Goal: Navigation & Orientation: Find specific page/section

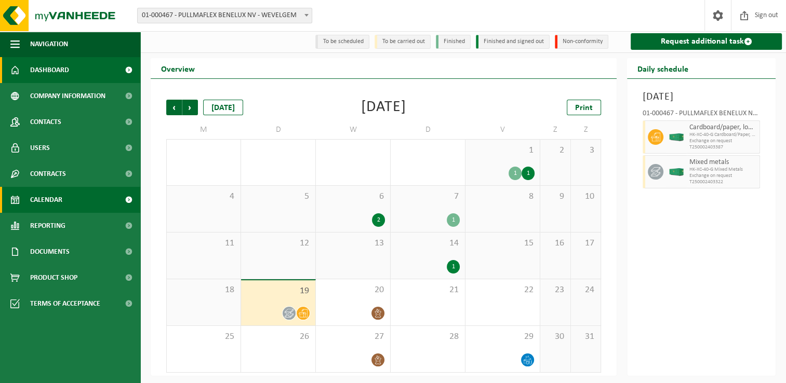
click at [42, 71] on span "Dashboard" at bounding box center [49, 70] width 39 height 26
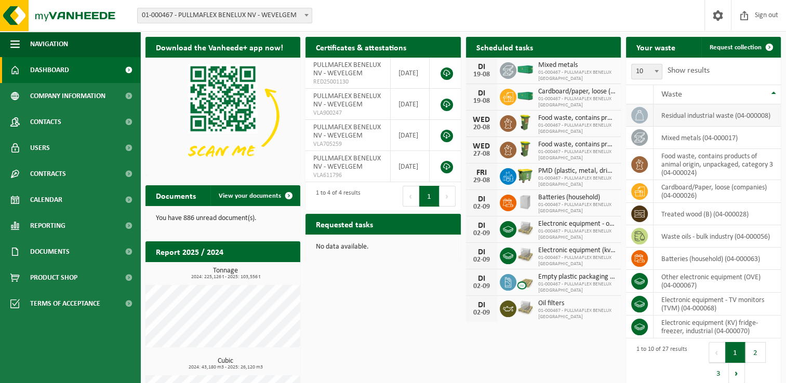
click at [688, 118] on td "residual industrial waste (04-000008)" at bounding box center [716, 115] width 127 height 22
click at [685, 138] on td "mixed metals (04-000017)" at bounding box center [716, 138] width 127 height 22
click at [760, 344] on button "2" at bounding box center [755, 352] width 20 height 21
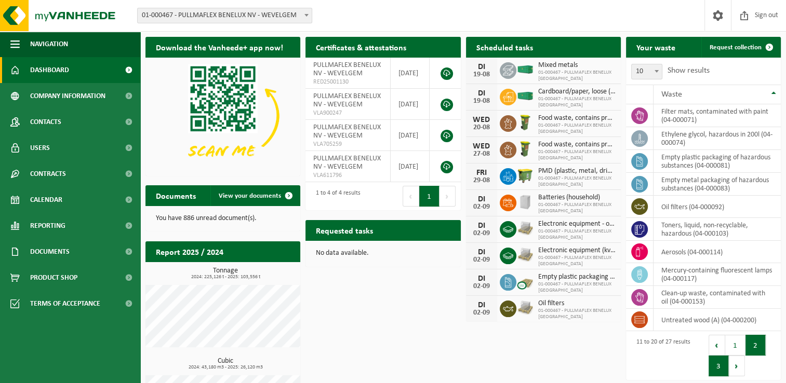
click at [718, 362] on button "3" at bounding box center [718, 366] width 20 height 21
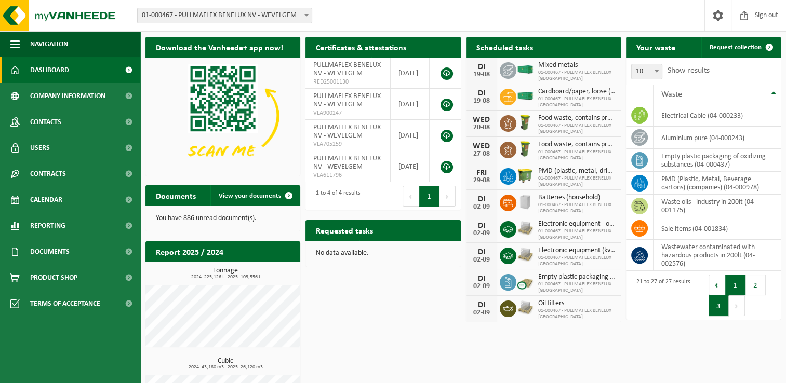
click at [736, 282] on button "1" at bounding box center [735, 285] width 20 height 21
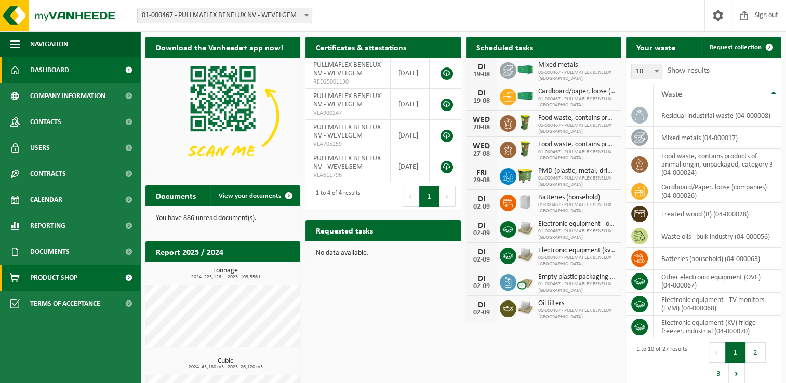
click at [63, 277] on span "Product Shop" at bounding box center [53, 278] width 47 height 26
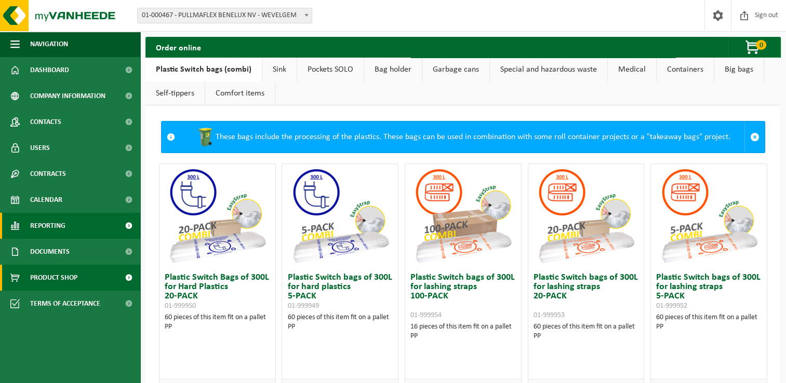
click at [45, 219] on span "Reporting" at bounding box center [47, 226] width 35 height 26
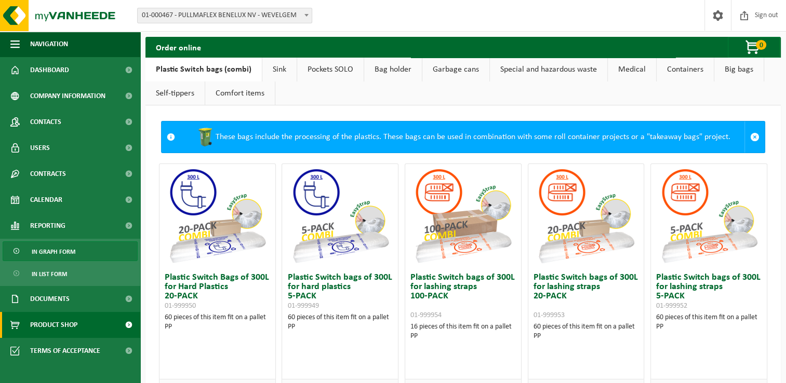
click at [50, 254] on span "In graph form" at bounding box center [54, 252] width 44 height 20
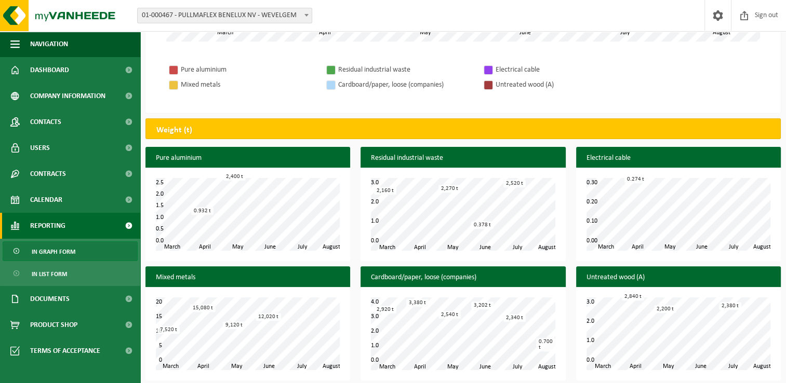
scroll to position [333, 0]
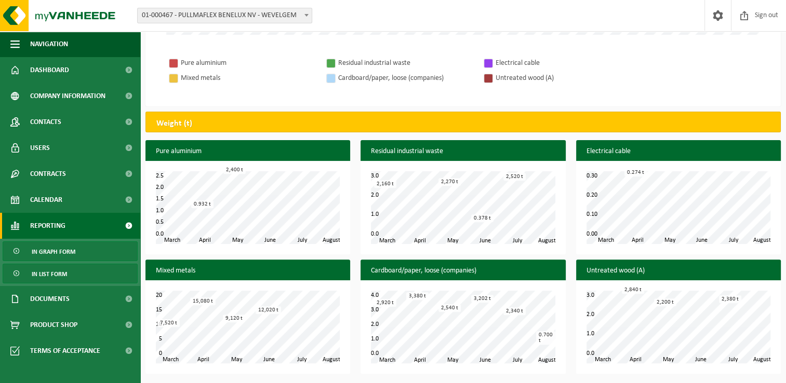
click at [54, 276] on span "In list form" at bounding box center [49, 274] width 35 height 20
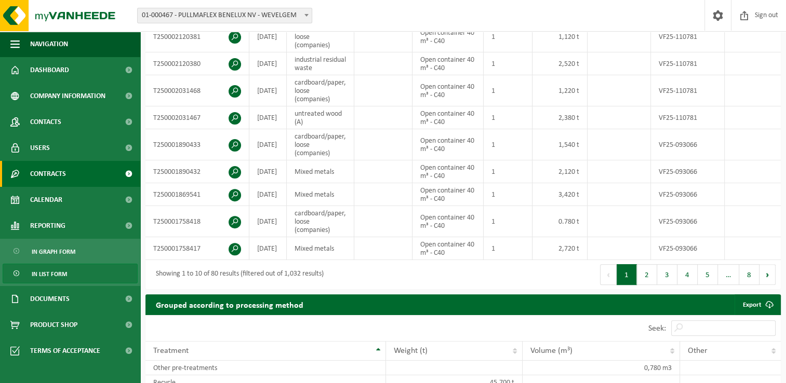
scroll to position [156, 0]
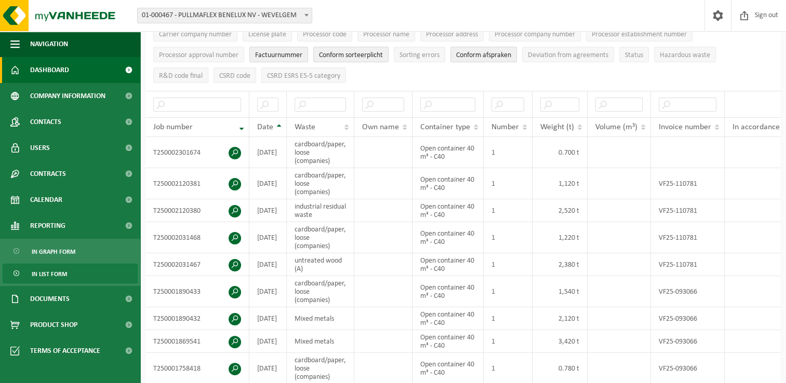
click at [52, 67] on span "Dashboard" at bounding box center [49, 70] width 39 height 26
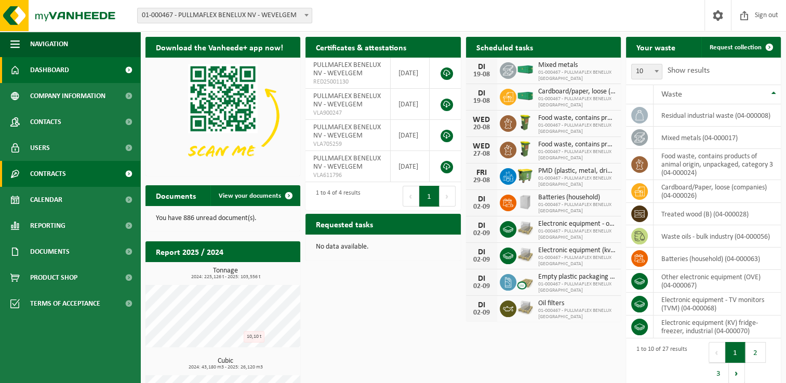
click at [46, 171] on span "Contracts" at bounding box center [48, 174] width 36 height 26
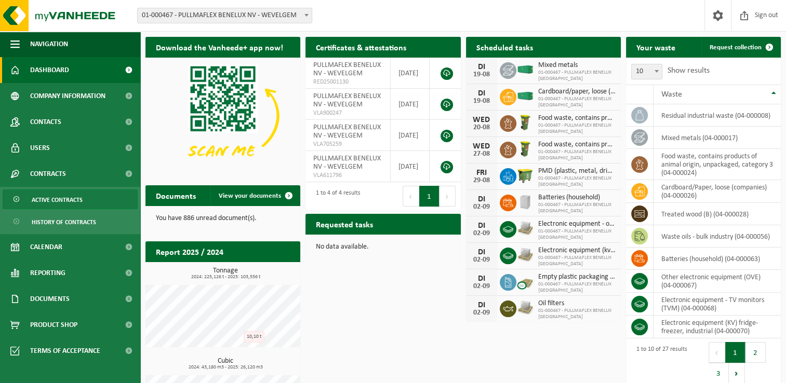
click at [57, 198] on span "Active contracts" at bounding box center [57, 200] width 51 height 20
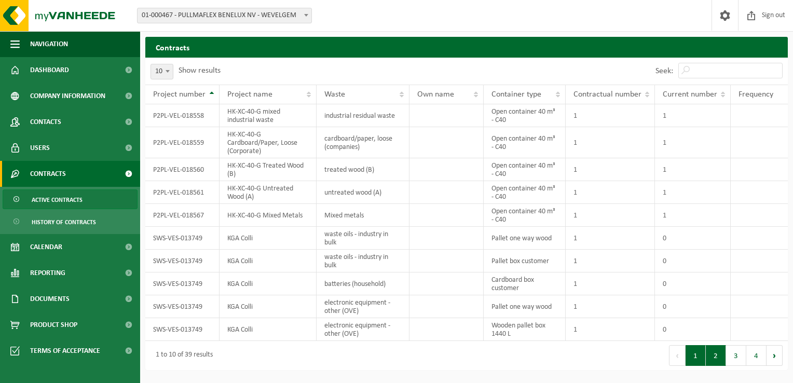
click at [722, 356] on button "2" at bounding box center [716, 355] width 20 height 21
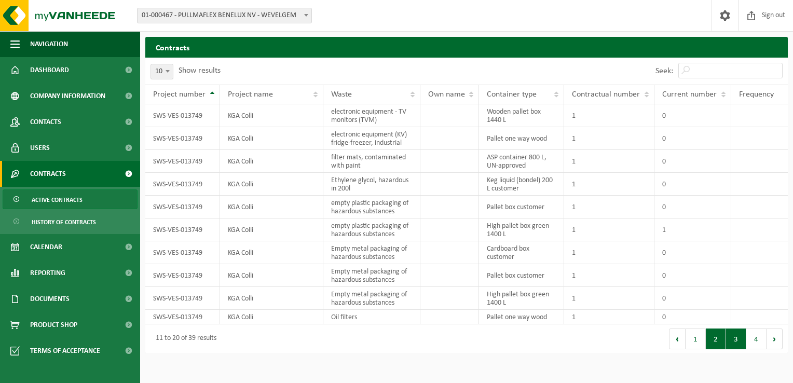
click at [736, 341] on button "3" at bounding box center [736, 339] width 20 height 21
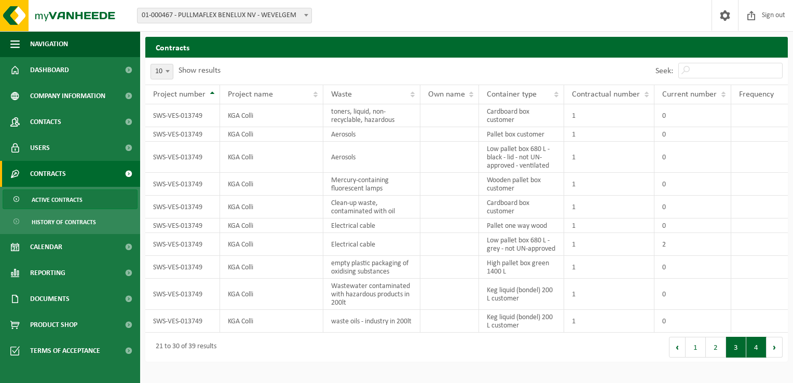
click at [753, 349] on button "4" at bounding box center [757, 347] width 20 height 21
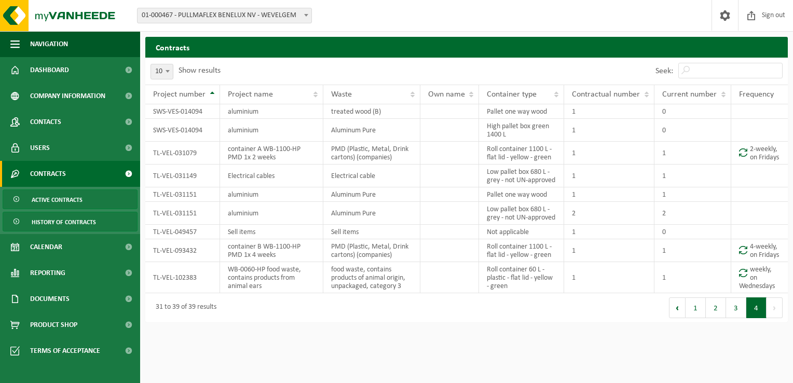
click at [64, 226] on span "History of contracts" at bounding box center [64, 222] width 64 height 20
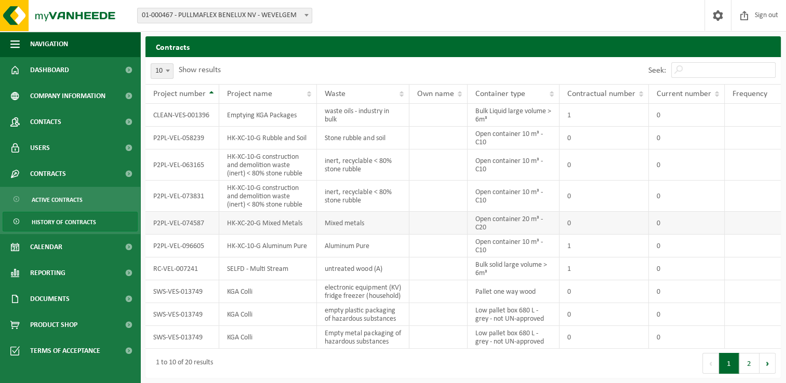
scroll to position [7, 0]
click at [743, 360] on button "2" at bounding box center [749, 363] width 20 height 21
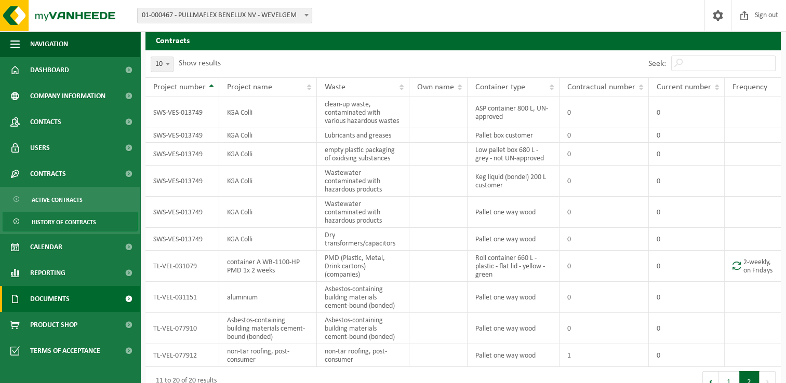
click at [54, 294] on span "Documents" at bounding box center [49, 299] width 39 height 26
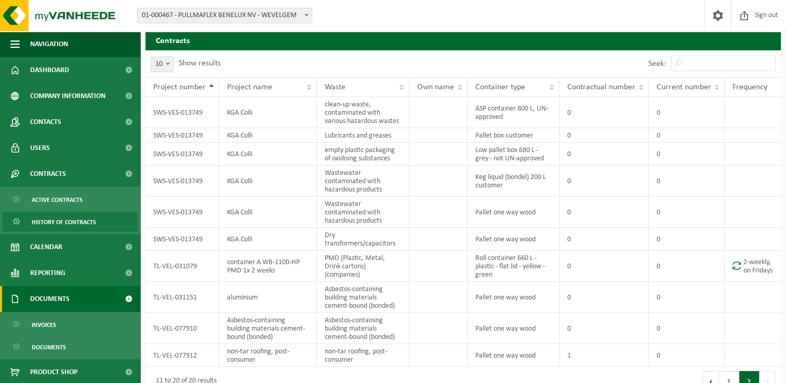
click at [57, 300] on span "Documents" at bounding box center [49, 299] width 39 height 26
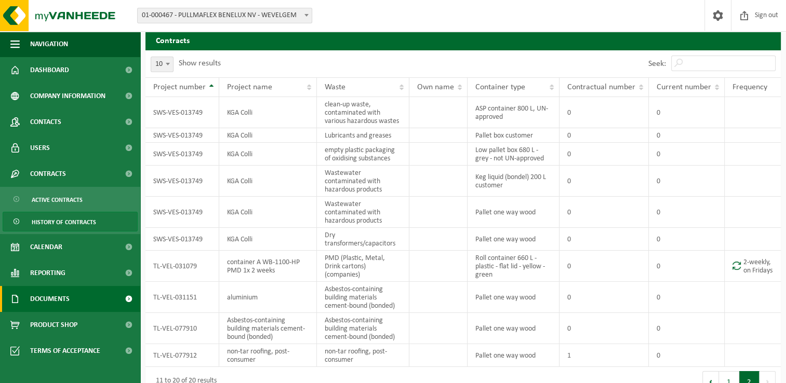
click at [57, 300] on span "Documents" at bounding box center [49, 299] width 39 height 26
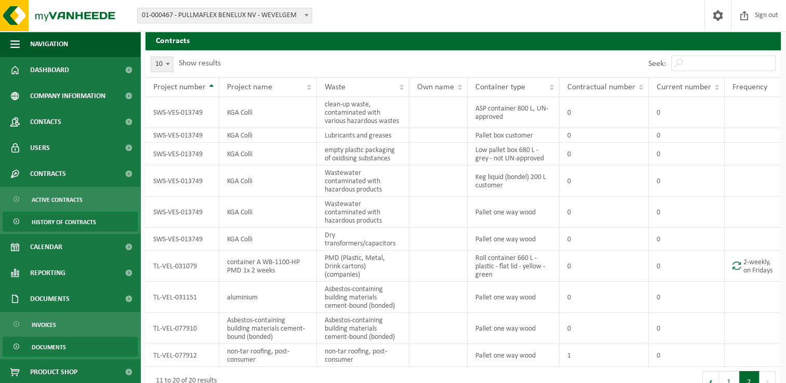
click at [48, 345] on span "Documents" at bounding box center [49, 348] width 34 height 20
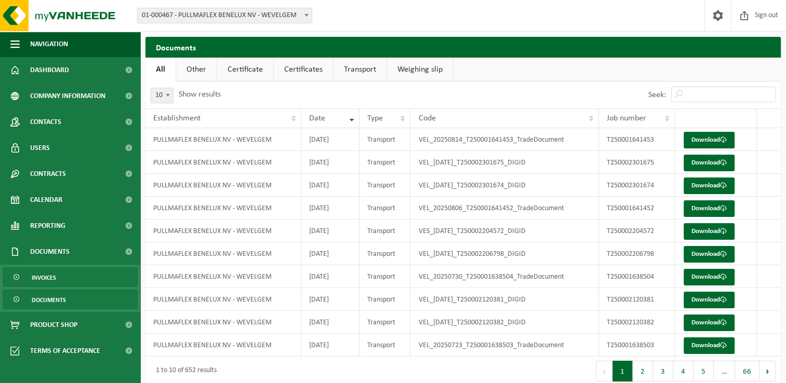
click at [52, 275] on span "Invoices" at bounding box center [44, 278] width 24 height 20
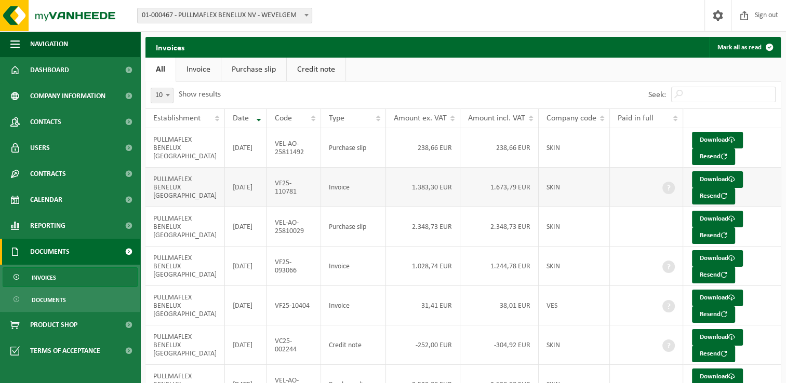
click at [671, 187] on span at bounding box center [668, 188] width 12 height 12
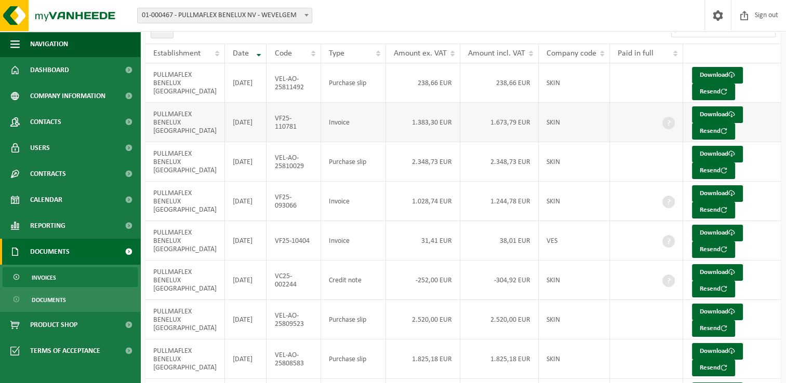
scroll to position [156, 0]
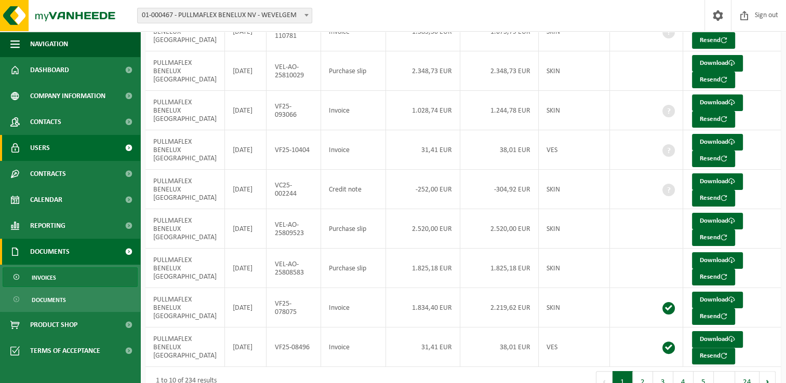
click at [28, 145] on link "Users" at bounding box center [70, 148] width 140 height 26
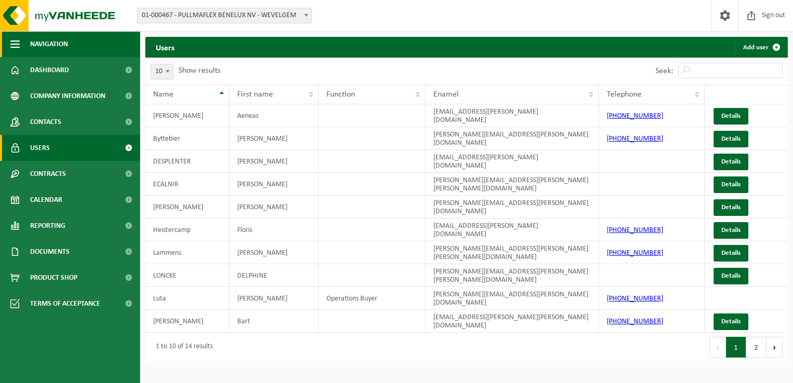
click at [19, 39] on span "button" at bounding box center [14, 44] width 9 height 26
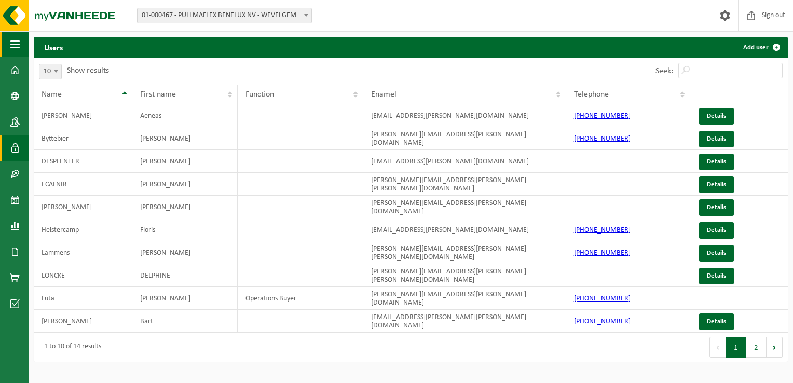
click at [19, 39] on span "button" at bounding box center [14, 44] width 9 height 26
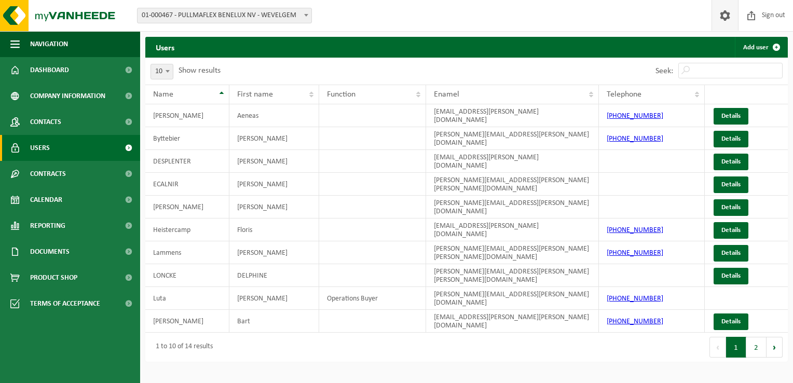
click at [727, 16] on span at bounding box center [726, 15] width 16 height 31
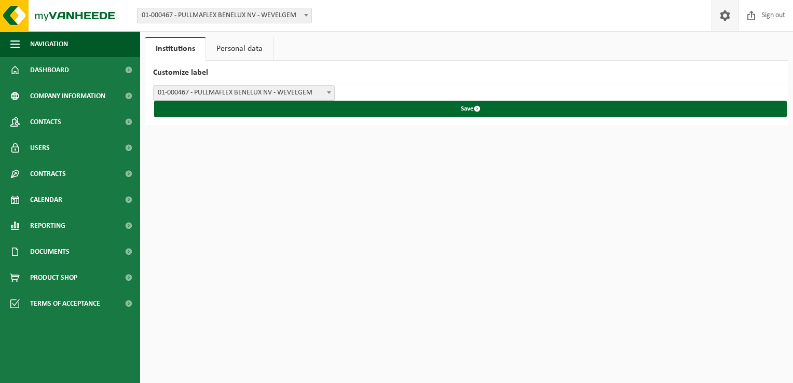
click at [247, 48] on link "Personal data" at bounding box center [239, 49] width 67 height 24
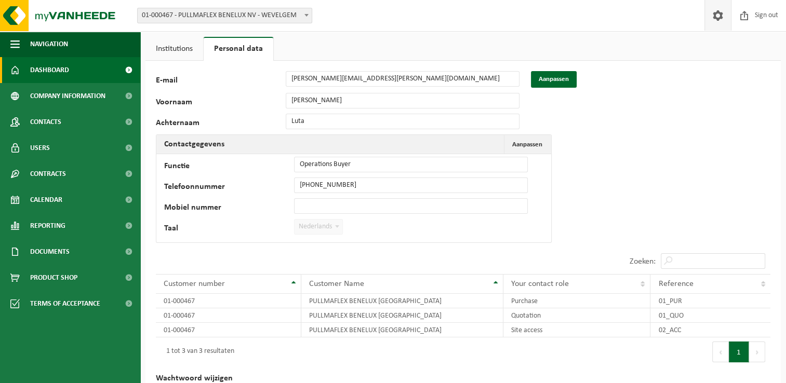
click at [50, 69] on span "Dashboard" at bounding box center [49, 70] width 39 height 26
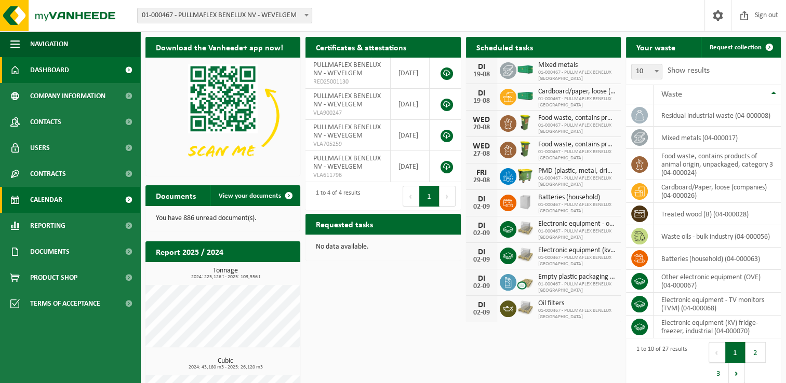
click at [51, 197] on span "Calendar" at bounding box center [46, 200] width 32 height 26
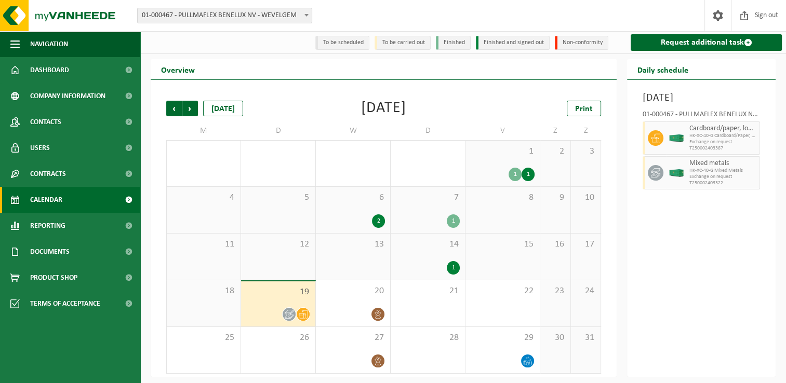
scroll to position [2, 0]
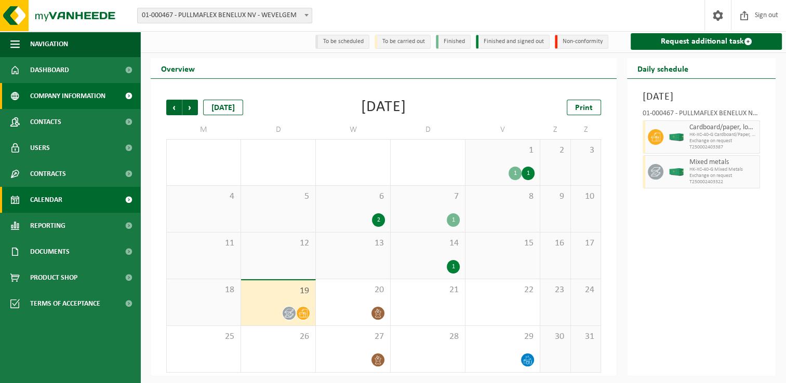
click at [52, 96] on span "Company information" at bounding box center [67, 96] width 75 height 26
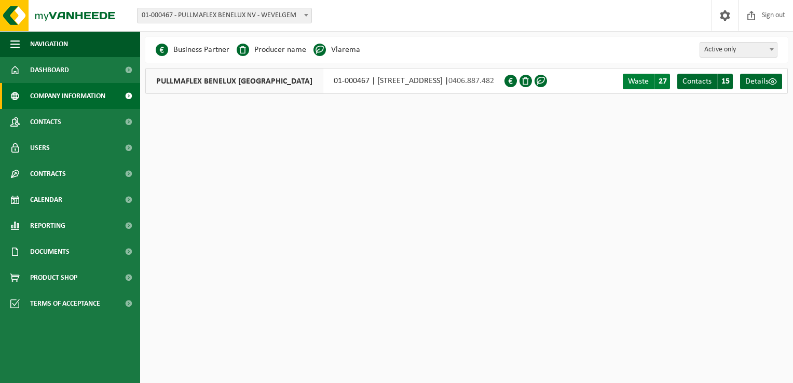
click at [636, 84] on span "Waste" at bounding box center [638, 81] width 21 height 8
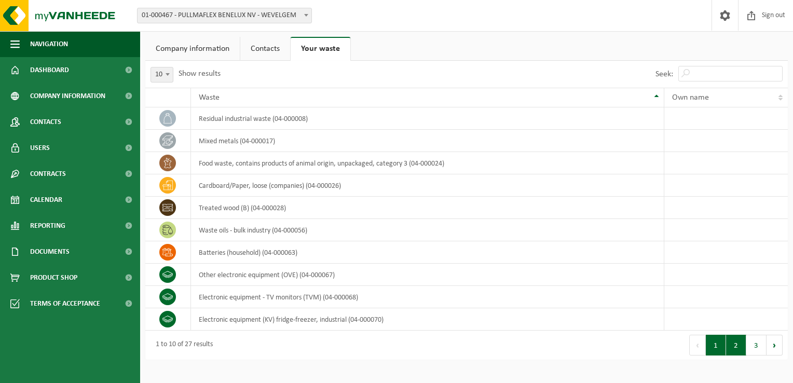
click at [737, 339] on button "2" at bounding box center [736, 345] width 20 height 21
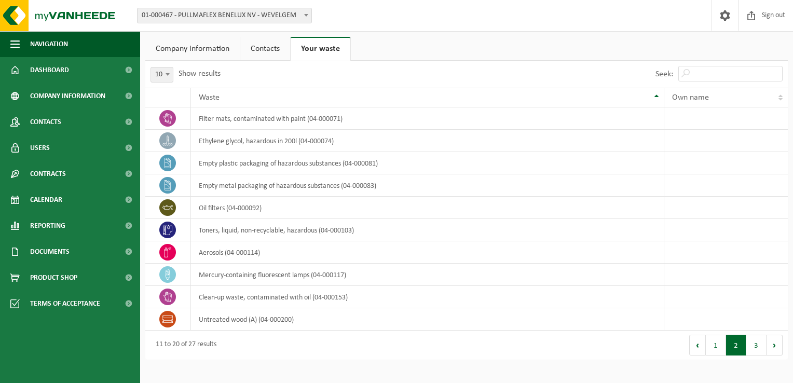
click at [737, 339] on button "2" at bounding box center [736, 345] width 20 height 21
click at [756, 342] on button "3" at bounding box center [757, 345] width 20 height 21
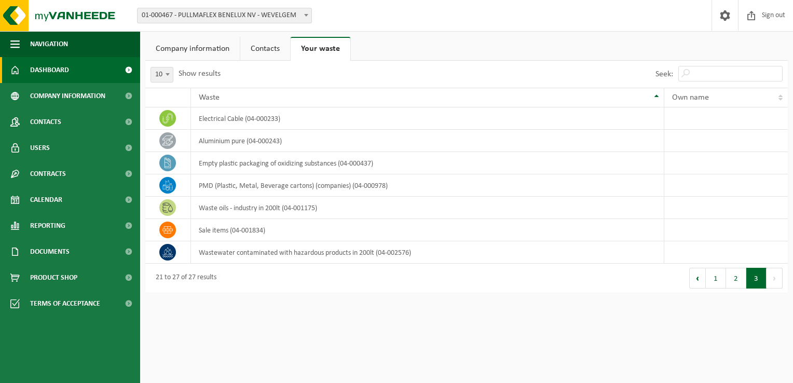
click at [48, 72] on span "Dashboard" at bounding box center [49, 70] width 39 height 26
